Goal: Information Seeking & Learning: Learn about a topic

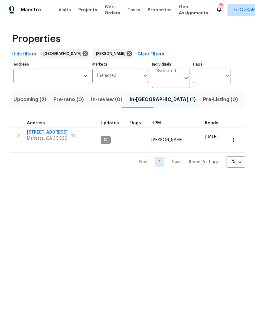
click at [246, 96] on span "Listed (15)" at bounding box center [258, 99] width 25 height 9
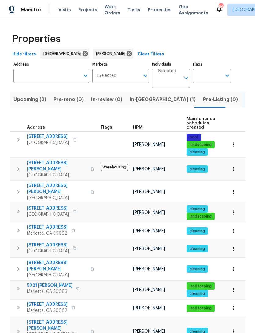
click at [55, 224] on span "[STREET_ADDRESS]" at bounding box center [47, 227] width 41 height 6
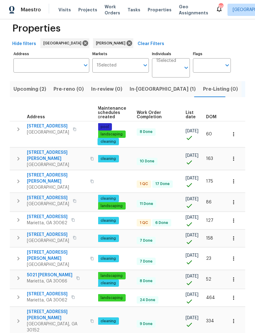
scroll to position [6, 0]
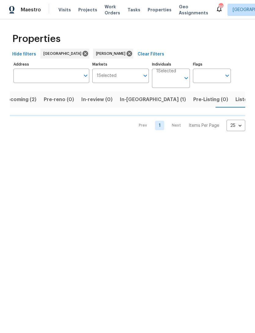
scroll to position [0, 10]
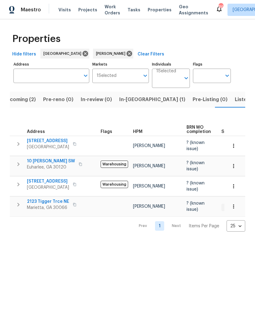
click at [54, 178] on span "4963 Arbor View Pkwy NW" at bounding box center [48, 181] width 42 height 6
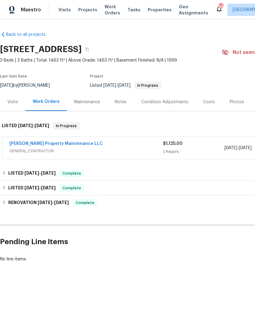
click at [39, 145] on link "[PERSON_NAME] Property Maintenance LLC" at bounding box center [55, 143] width 93 height 4
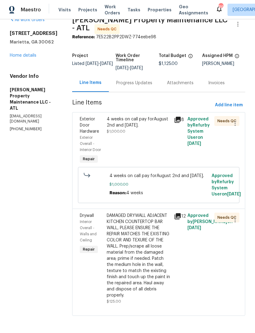
scroll to position [12, 0]
click at [86, 126] on span "Exterior Door Hardware" at bounding box center [89, 125] width 19 height 17
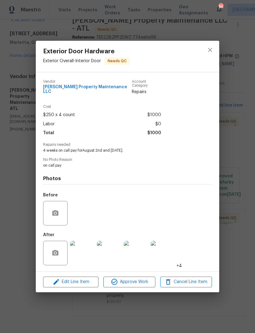
click at [85, 248] on img at bounding box center [82, 253] width 24 height 24
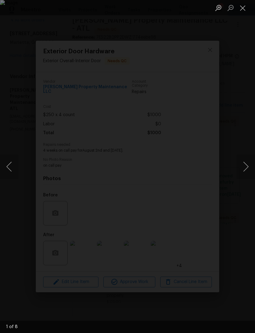
click at [243, 168] on button "Next image" at bounding box center [246, 166] width 18 height 24
click at [242, 168] on button "Next image" at bounding box center [246, 166] width 18 height 24
click at [243, 165] on button "Next image" at bounding box center [246, 166] width 18 height 24
click at [242, 164] on button "Next image" at bounding box center [246, 166] width 18 height 24
click at [217, 83] on div "Lightbox" at bounding box center [127, 166] width 255 height 333
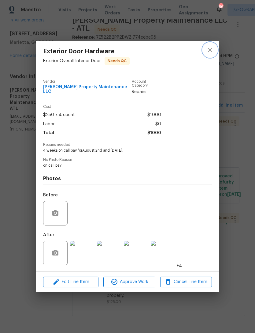
click at [213, 51] on icon "close" at bounding box center [210, 49] width 7 height 7
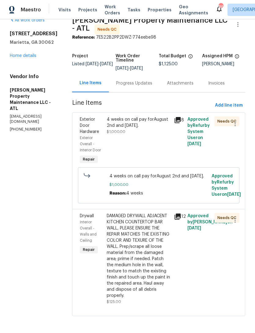
scroll to position [20, 0]
click at [89, 220] on span "Interior Overall - Walls and Ceiling" at bounding box center [88, 231] width 17 height 22
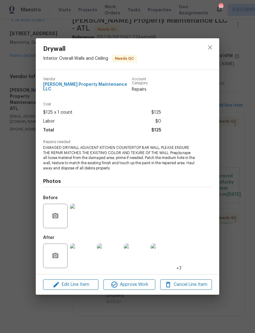
click at [86, 257] on img at bounding box center [82, 255] width 24 height 24
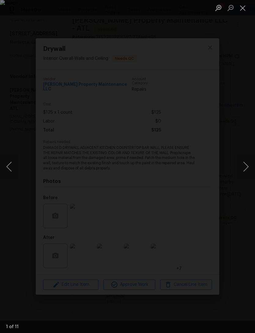
click at [243, 168] on button "Next image" at bounding box center [246, 166] width 18 height 24
click at [242, 161] on button "Next image" at bounding box center [246, 166] width 18 height 24
click at [243, 161] on button "Next image" at bounding box center [246, 166] width 18 height 24
click at [244, 164] on button "Next image" at bounding box center [246, 166] width 18 height 24
click at [241, 165] on button "Next image" at bounding box center [246, 166] width 18 height 24
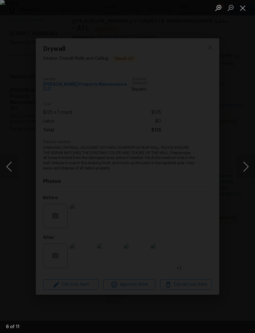
click at [243, 165] on button "Next image" at bounding box center [246, 166] width 18 height 24
click at [243, 164] on button "Next image" at bounding box center [246, 166] width 18 height 24
click at [245, 11] on button "Close lightbox" at bounding box center [243, 7] width 12 height 11
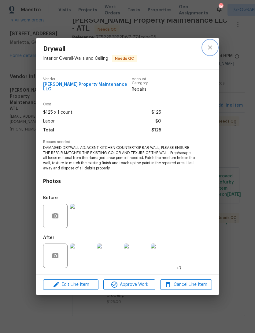
click at [208, 51] on icon "close" at bounding box center [210, 47] width 7 height 7
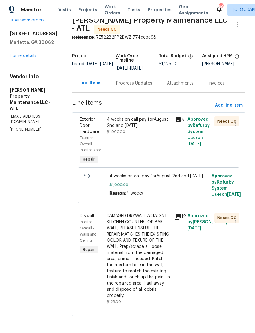
click at [134, 80] on div "Progress Updates" at bounding box center [134, 83] width 36 height 6
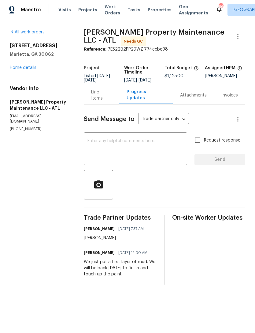
click at [27, 66] on link "Home details" at bounding box center [23, 68] width 27 height 4
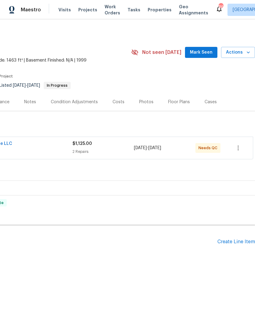
scroll to position [0, 91]
click at [206, 50] on span "Mark Seen" at bounding box center [201, 53] width 23 height 8
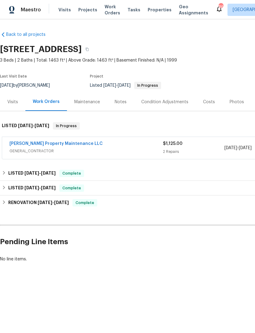
scroll to position [0, 0]
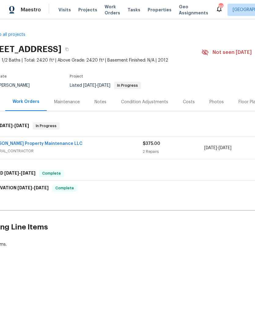
scroll to position [0, 6]
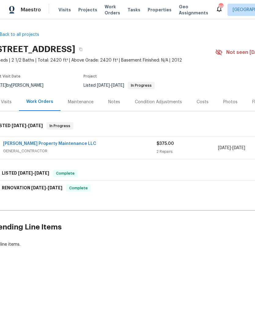
click at [28, 145] on link "[PERSON_NAME] Property Maintenance LLC" at bounding box center [49, 143] width 93 height 4
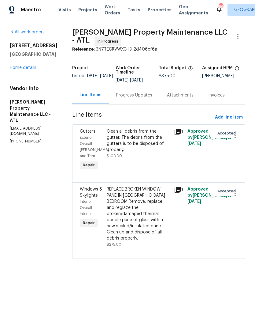
click at [124, 97] on div "Progress Updates" at bounding box center [134, 95] width 36 height 6
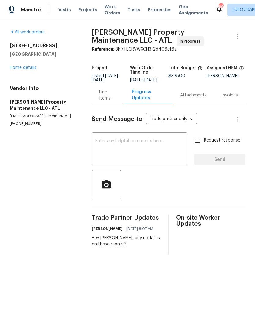
click at [23, 68] on link "Home details" at bounding box center [23, 68] width 27 height 4
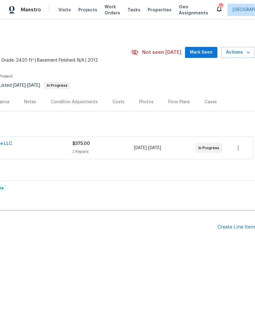
scroll to position [0, 91]
click at [206, 56] on span "Mark Seen" at bounding box center [201, 53] width 23 height 8
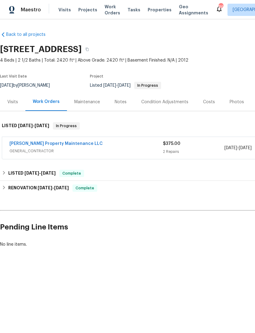
scroll to position [0, 0]
click at [51, 144] on link "[PERSON_NAME] Property Maintenance LLC" at bounding box center [55, 143] width 93 height 4
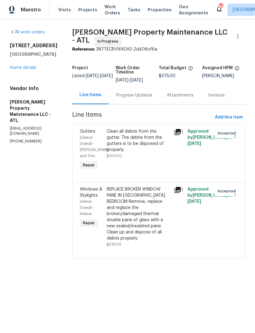
click at [137, 97] on div "Progress Updates" at bounding box center [134, 95] width 36 height 6
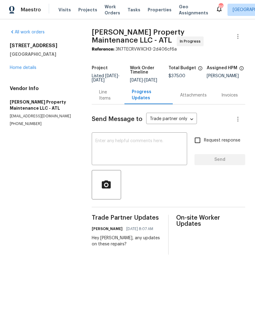
click at [24, 69] on link "Home details" at bounding box center [23, 68] width 27 height 4
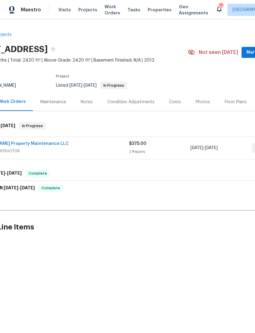
scroll to position [0, 26]
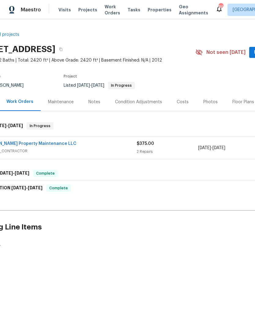
click at [82, 151] on span "GENERAL_CONTRACTOR" at bounding box center [60, 151] width 154 height 6
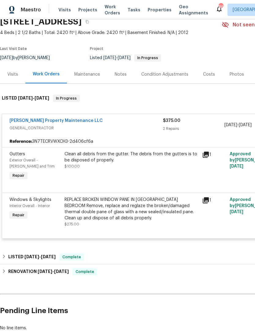
scroll to position [28, 0]
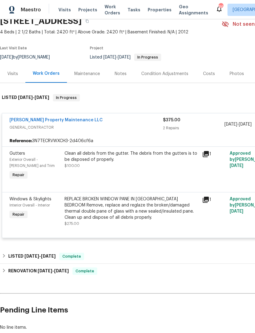
click at [12, 74] on div "Visits" at bounding box center [12, 74] width 11 height 6
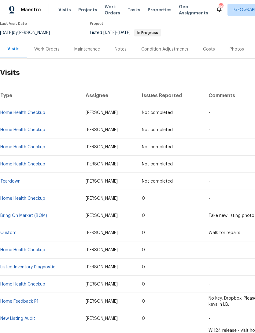
scroll to position [53, 0]
click at [49, 51] on div "Work Orders" at bounding box center [46, 49] width 25 height 6
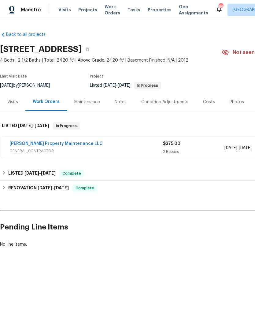
click at [34, 145] on link "[PERSON_NAME] Property Maintenance LLC" at bounding box center [55, 143] width 93 height 4
